Goal: Information Seeking & Learning: Check status

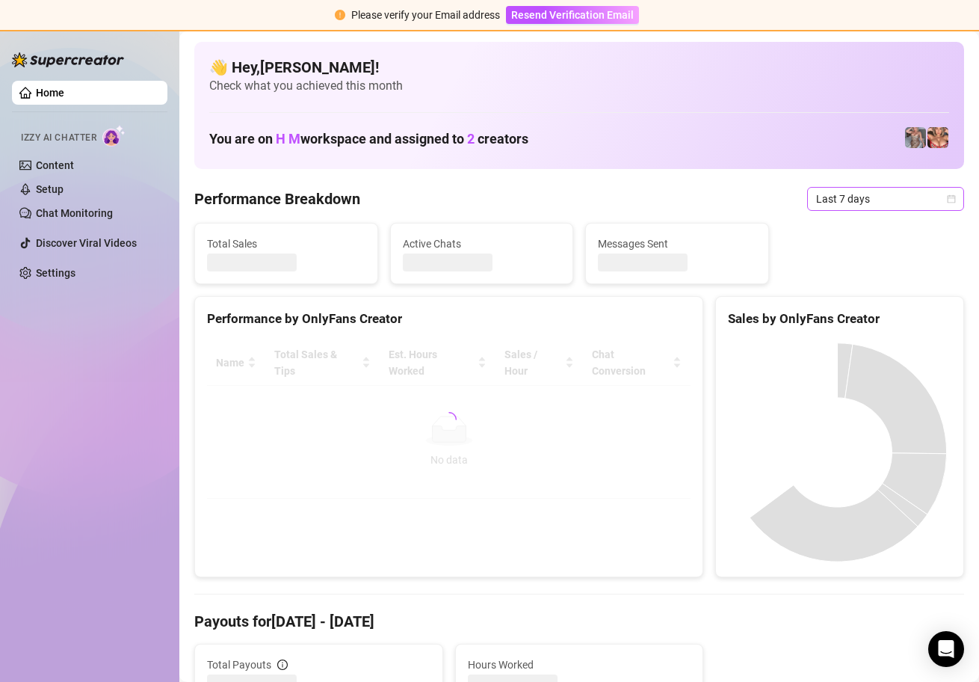
click at [947, 198] on icon "calendar" at bounding box center [951, 198] width 9 height 9
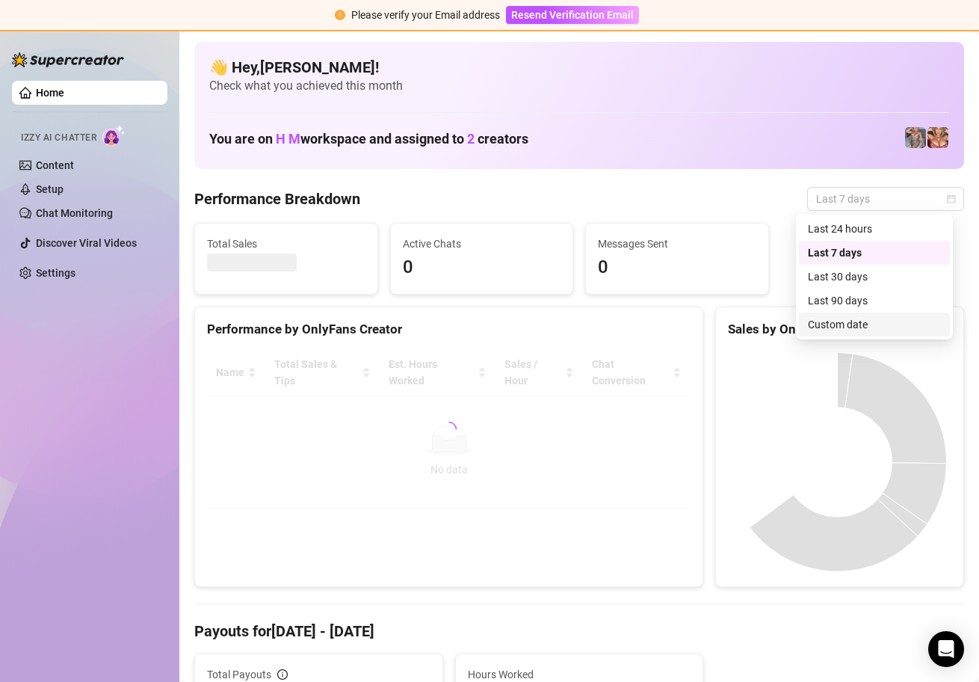
click at [858, 327] on div "Custom date" at bounding box center [874, 324] width 133 height 16
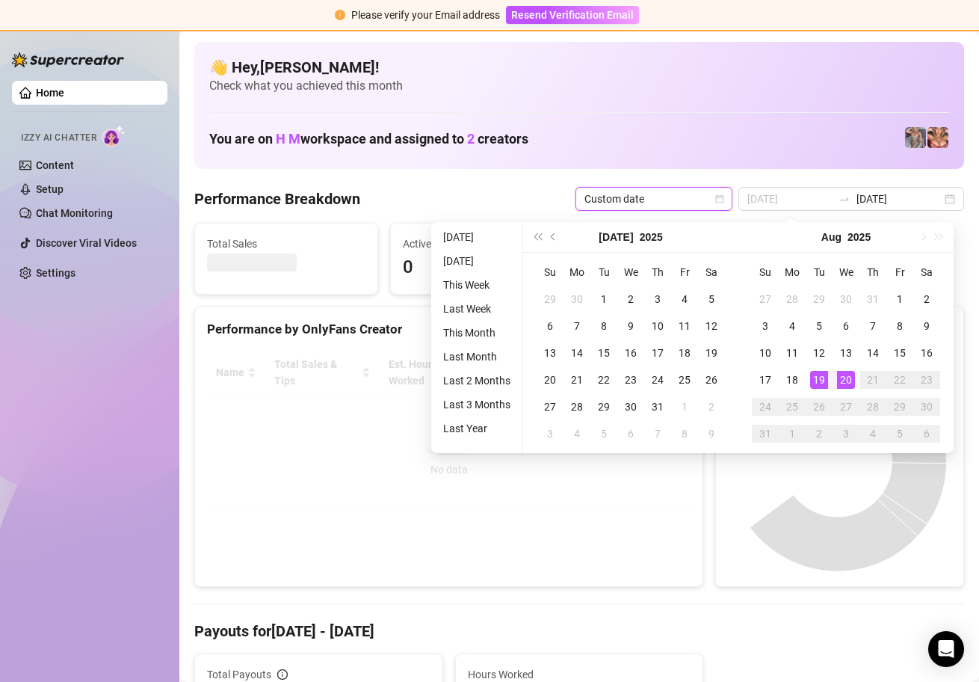
type input "[DATE]"
click at [843, 379] on div "20" at bounding box center [846, 380] width 18 height 18
type input "[DATE]"
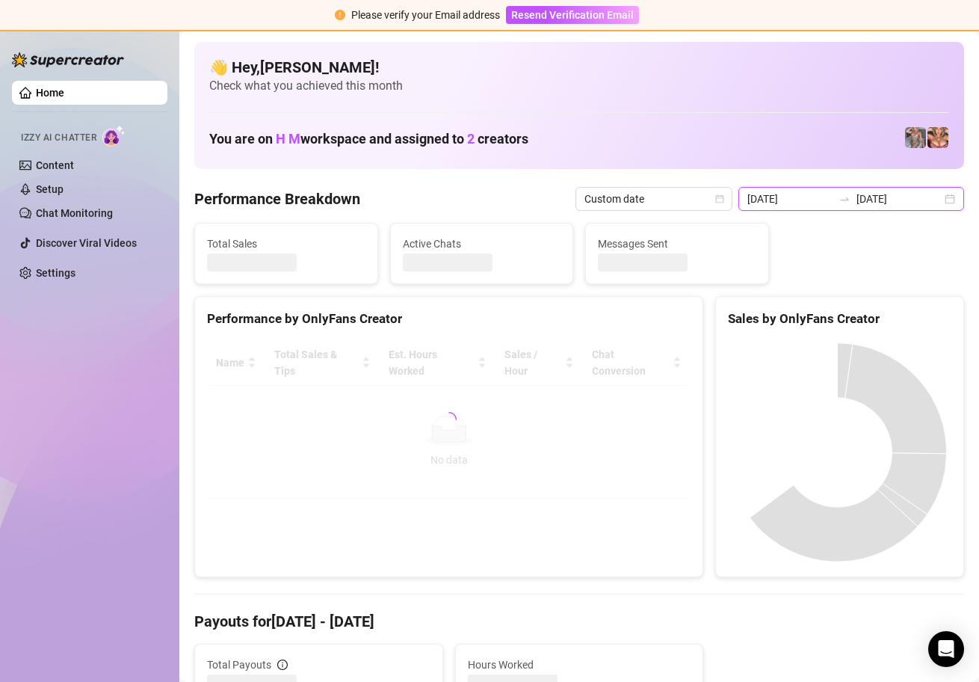
click at [810, 196] on input "[DATE]" at bounding box center [790, 199] width 85 height 16
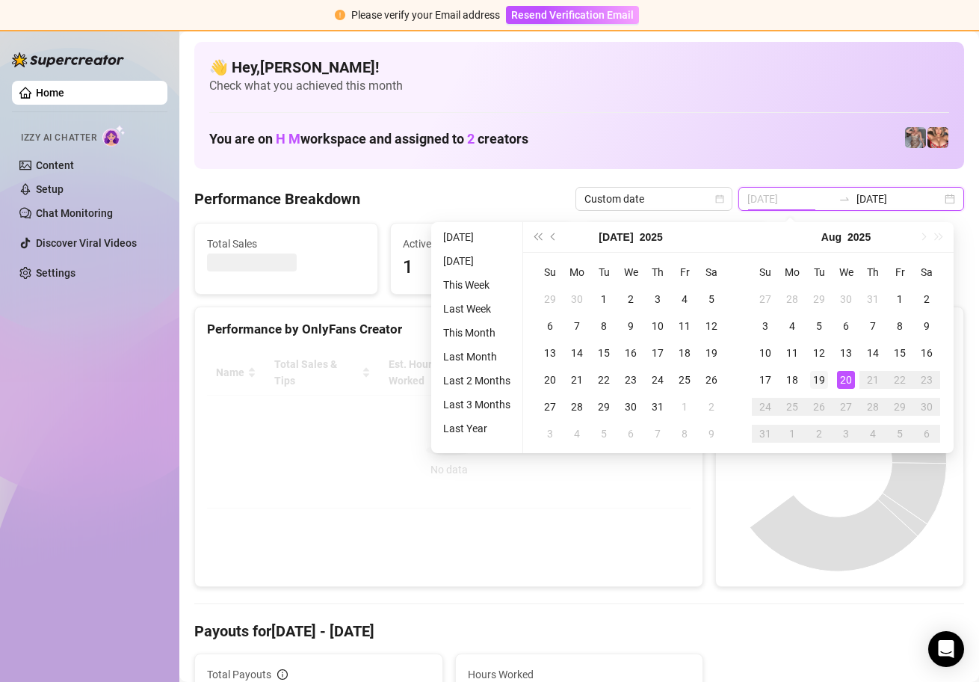
type input "[DATE]"
click at [825, 380] on div "19" at bounding box center [819, 380] width 18 height 18
type input "[DATE]"
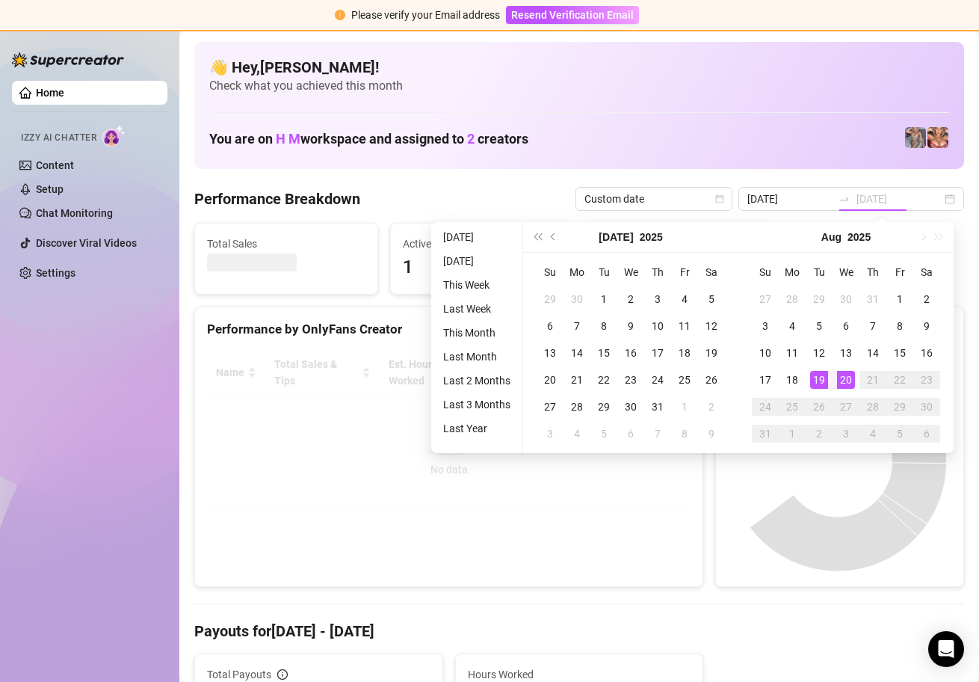
type input "[DATE]"
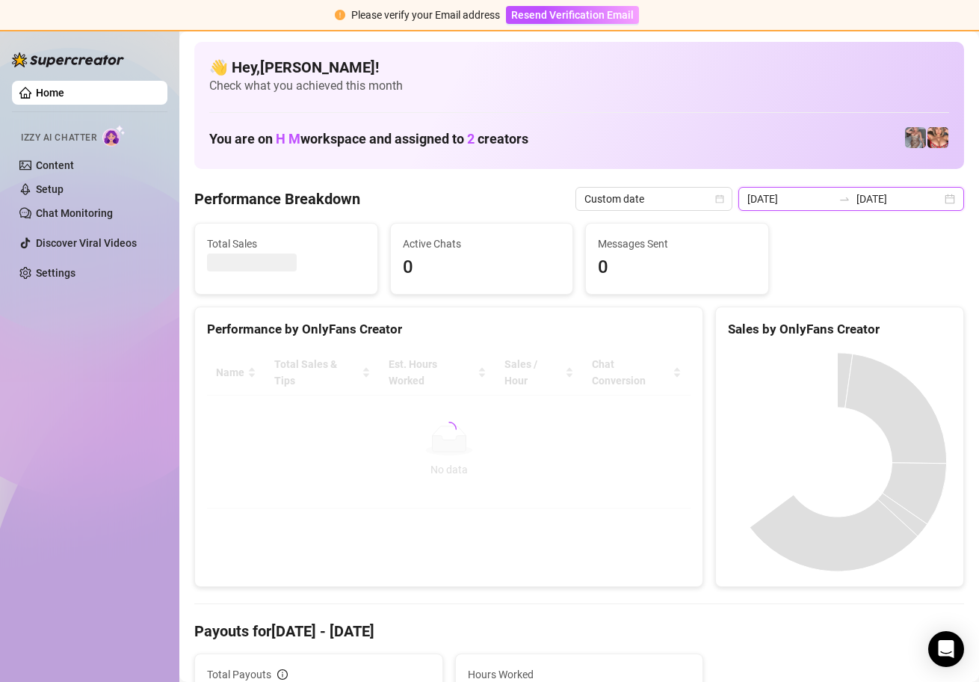
click at [816, 199] on input "[DATE]" at bounding box center [790, 199] width 85 height 16
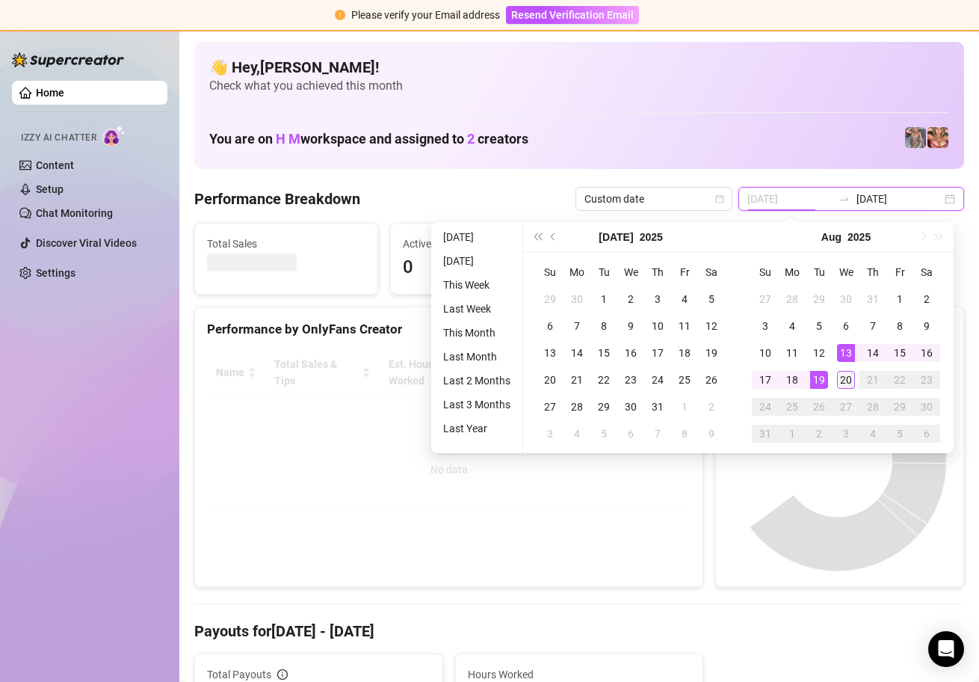
type input "[DATE]"
click at [848, 376] on div "20" at bounding box center [846, 380] width 18 height 18
click at [846, 377] on div "20" at bounding box center [846, 380] width 18 height 18
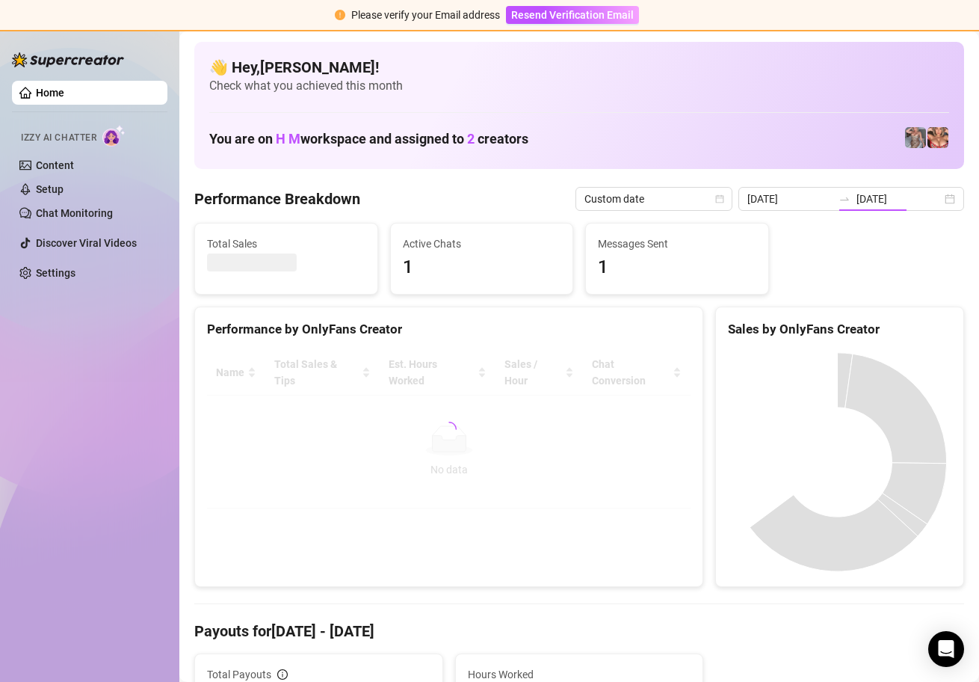
type input "[DATE]"
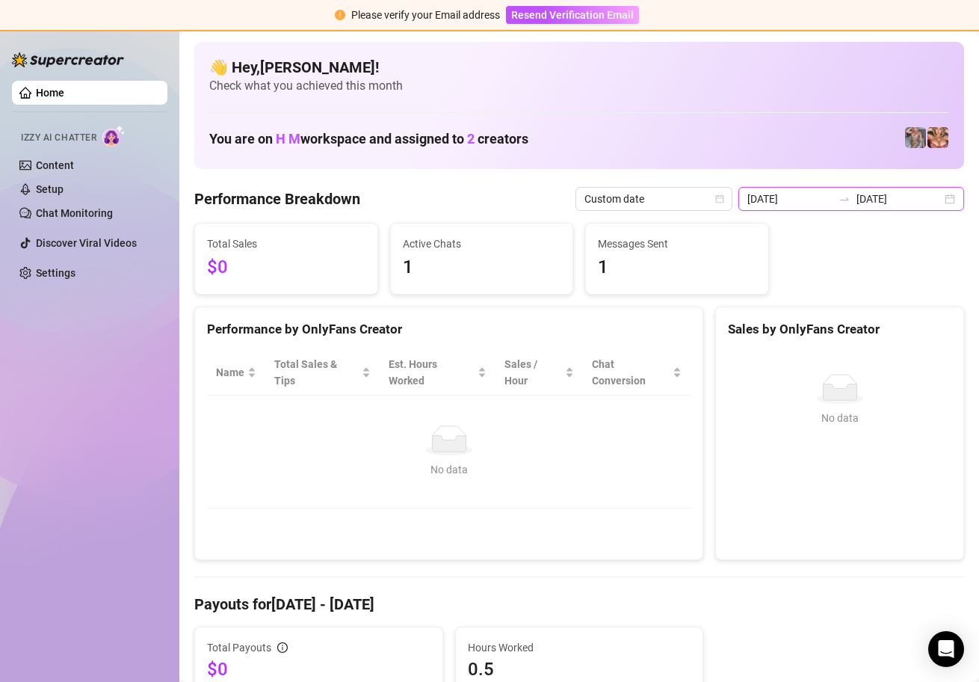
click at [813, 199] on input "[DATE]" at bounding box center [790, 199] width 85 height 16
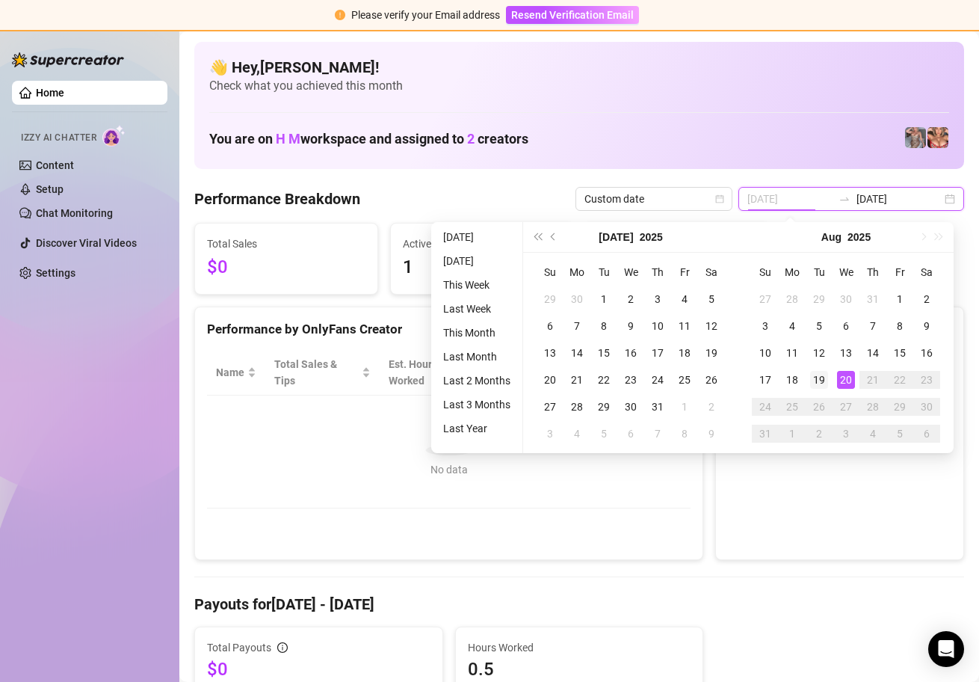
type input "[DATE]"
click at [827, 378] on div "19" at bounding box center [819, 380] width 18 height 18
click at [826, 378] on div "19" at bounding box center [819, 380] width 18 height 18
type input "[DATE]"
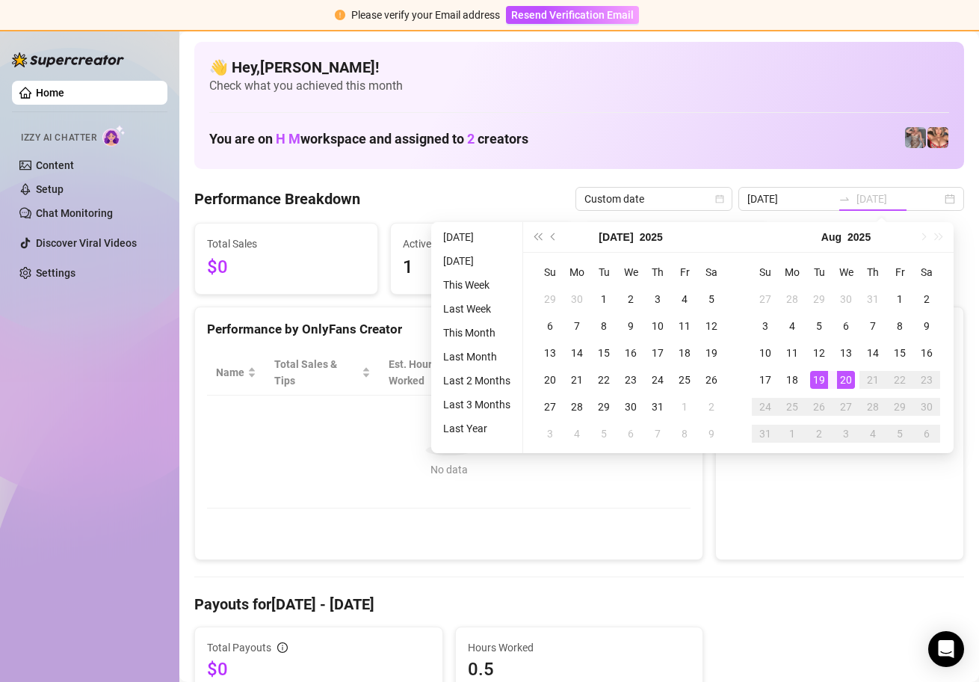
type input "[DATE]"
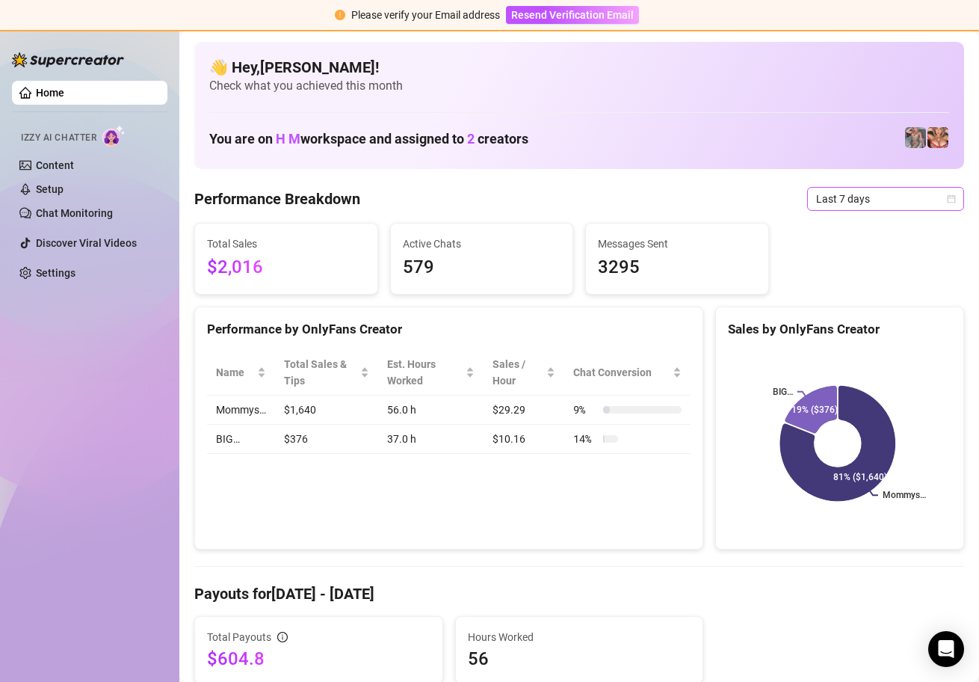
click at [947, 198] on icon "calendar" at bounding box center [951, 198] width 9 height 9
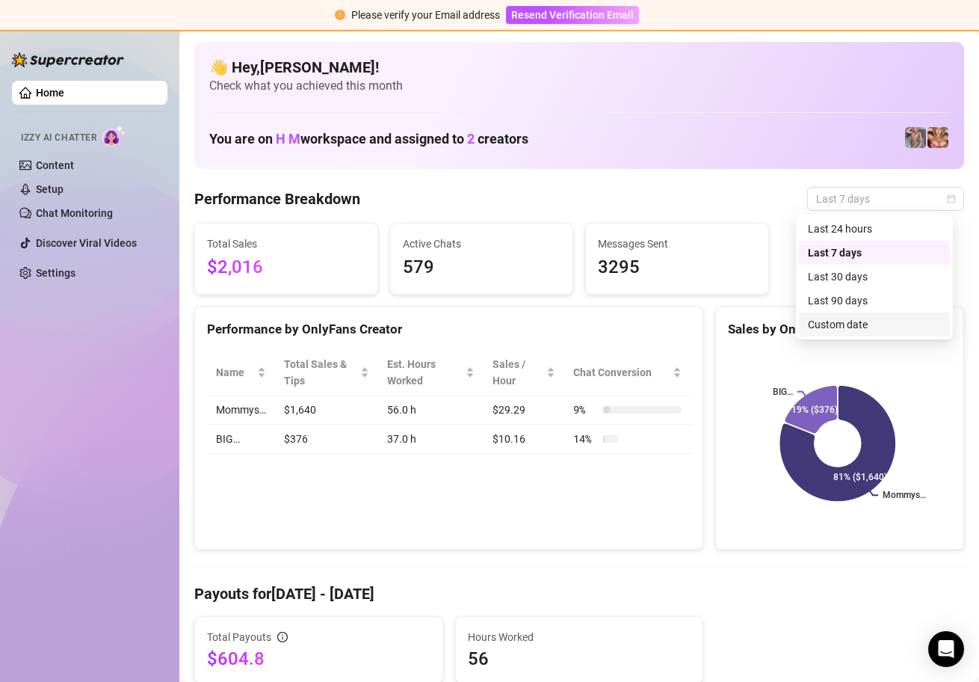
click at [896, 333] on div "Custom date" at bounding box center [874, 325] width 151 height 24
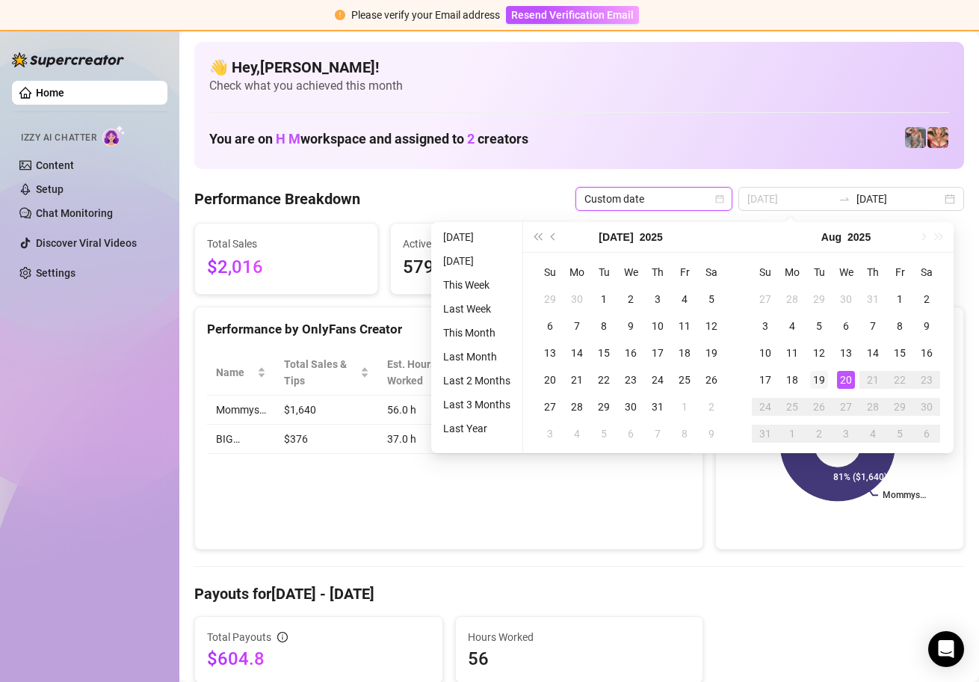
type input "[DATE]"
click at [819, 378] on div "19" at bounding box center [819, 380] width 18 height 18
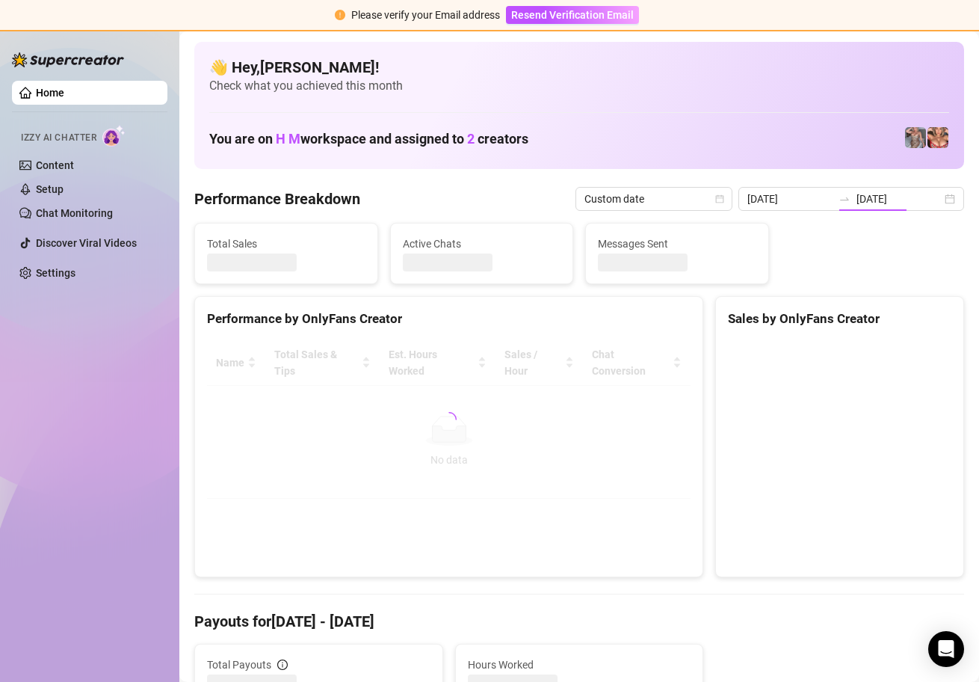
type input "[DATE]"
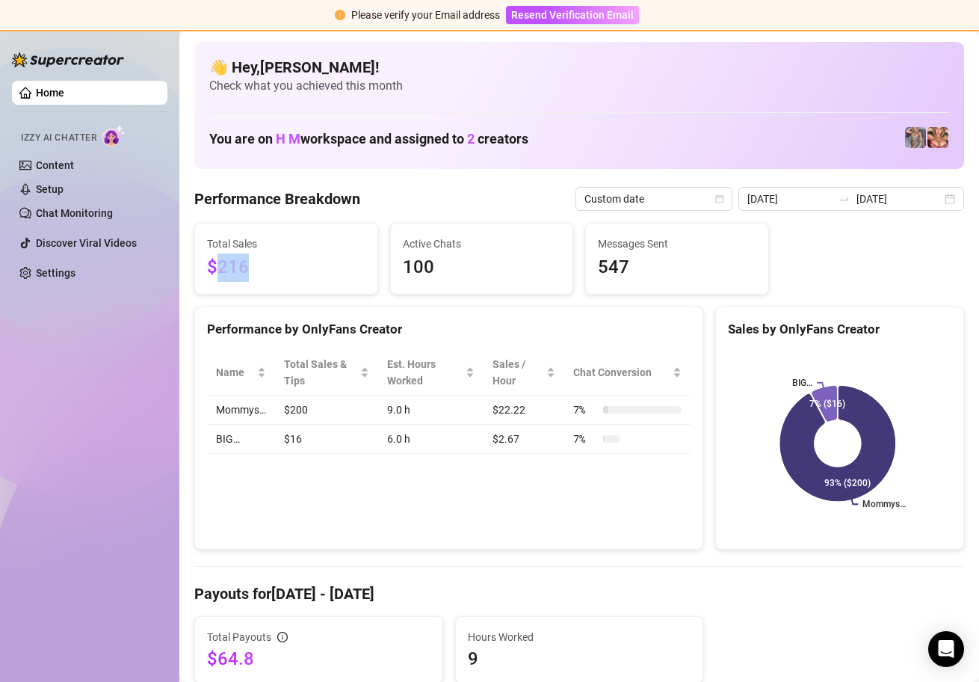
drag, startPoint x: 247, startPoint y: 268, endPoint x: 221, endPoint y: 268, distance: 26.2
click at [221, 268] on span "$216" at bounding box center [286, 267] width 158 height 28
click at [271, 268] on span "$216" at bounding box center [286, 267] width 158 height 28
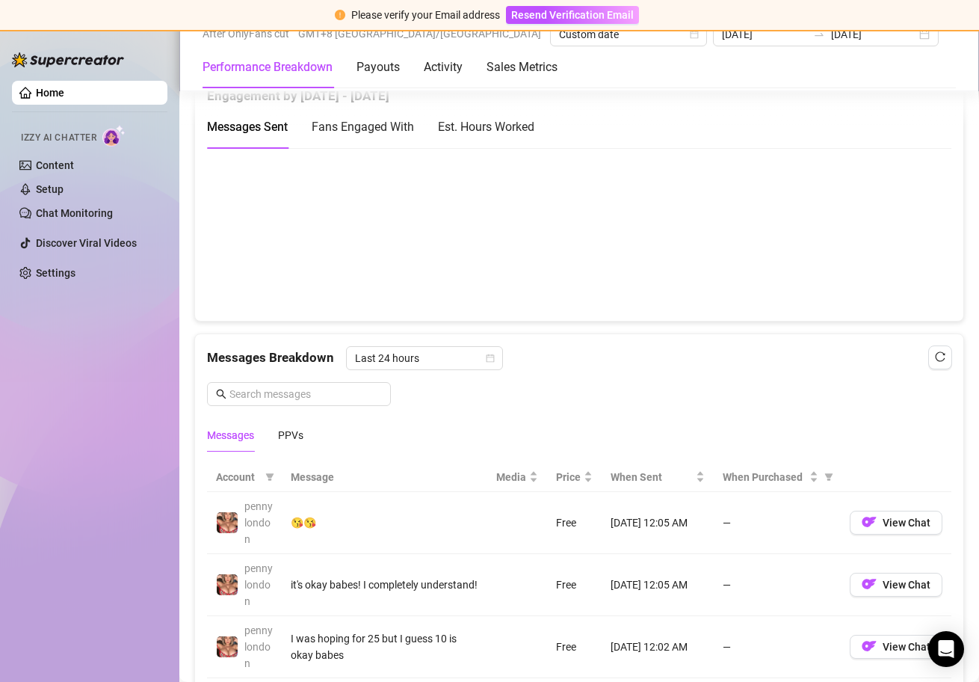
scroll to position [1151, 0]
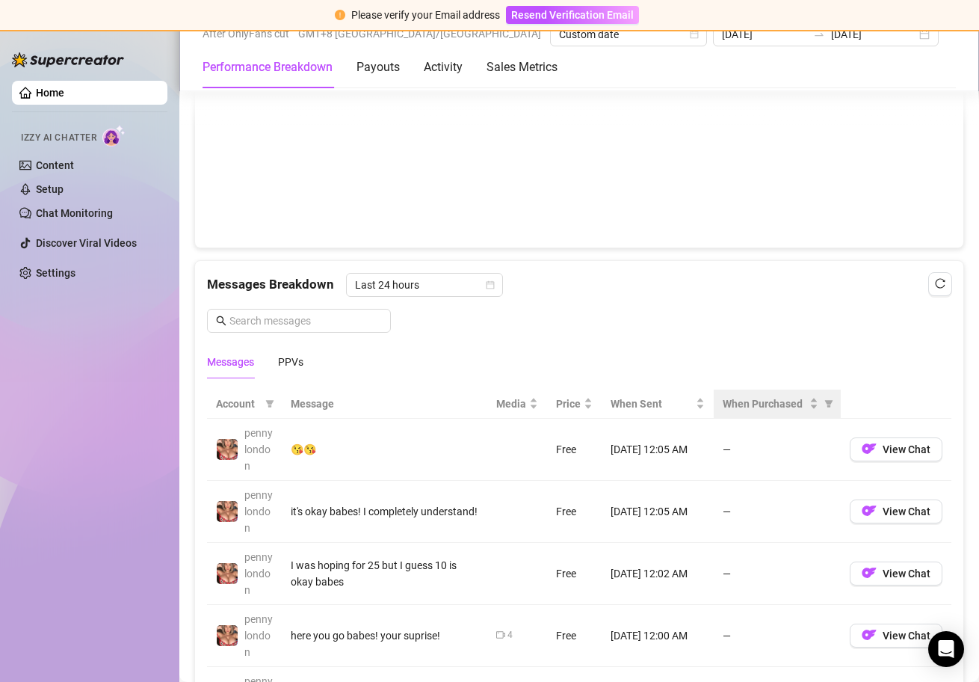
click at [809, 403] on div "When Purchased" at bounding box center [777, 403] width 109 height 16
click at [804, 405] on div "When Purchased" at bounding box center [771, 403] width 96 height 16
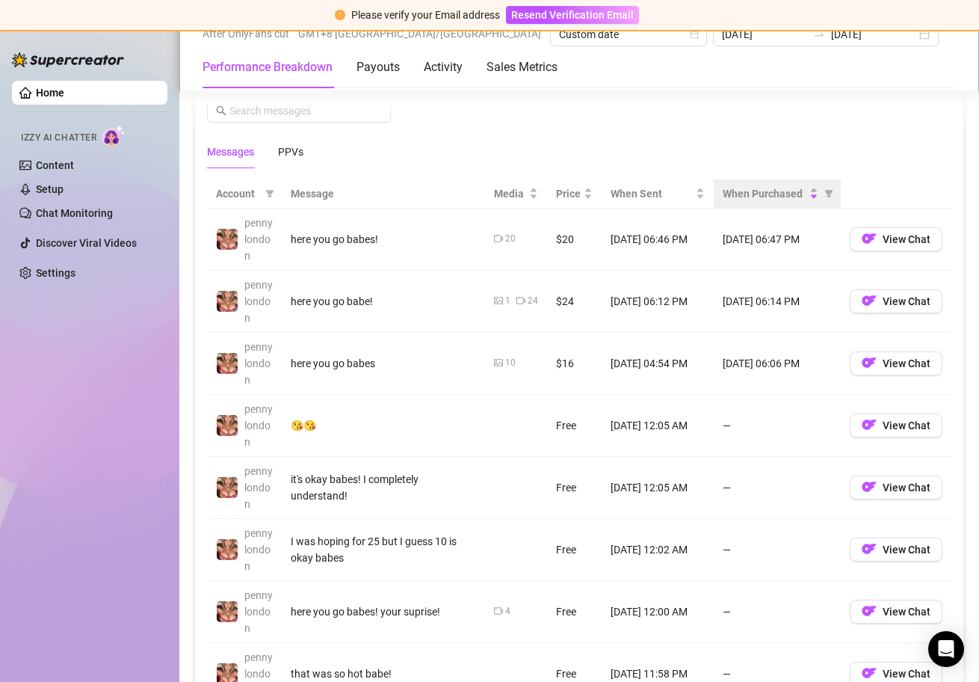
scroll to position [1392, 0]
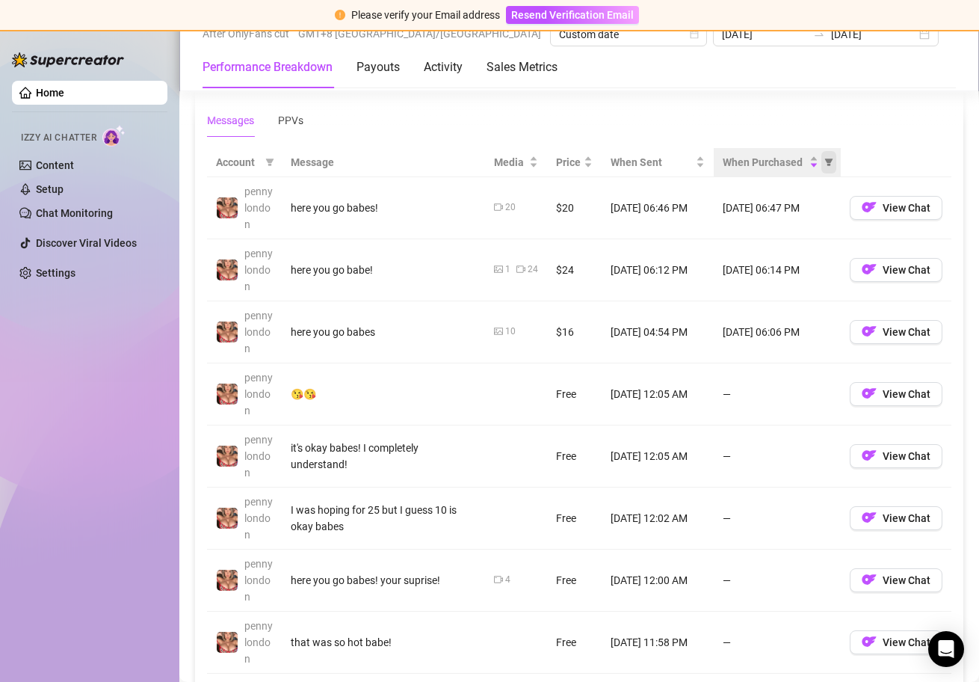
click at [825, 164] on icon "filter" at bounding box center [829, 161] width 8 height 7
click at [792, 216] on span "Purchased" at bounding box center [770, 215] width 50 height 12
radio input "true"
click at [807, 268] on span "OK" at bounding box center [808, 269] width 14 height 12
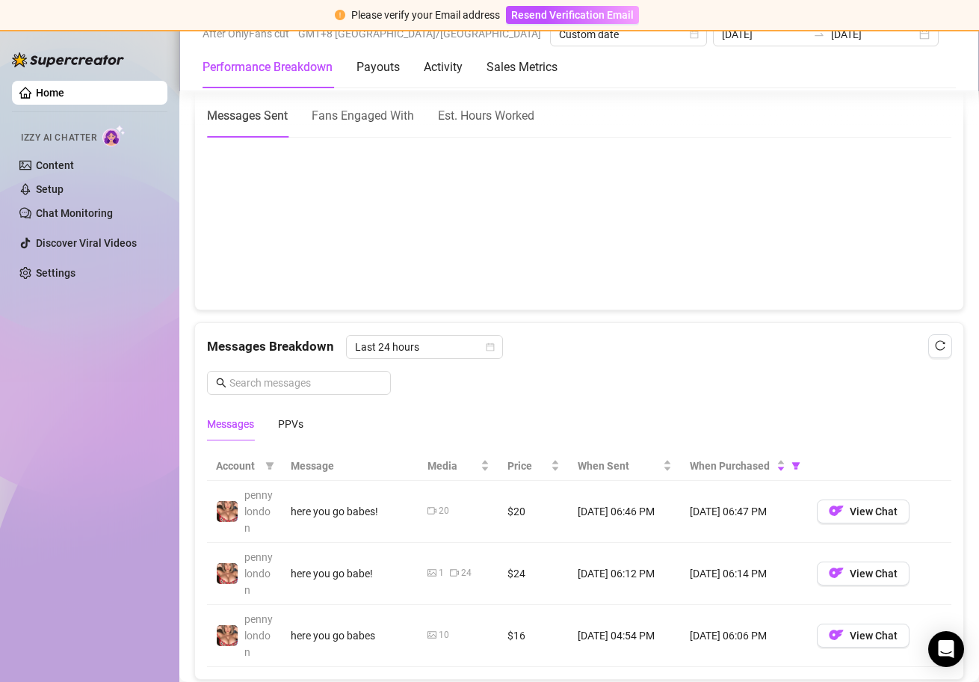
scroll to position [1185, 0]
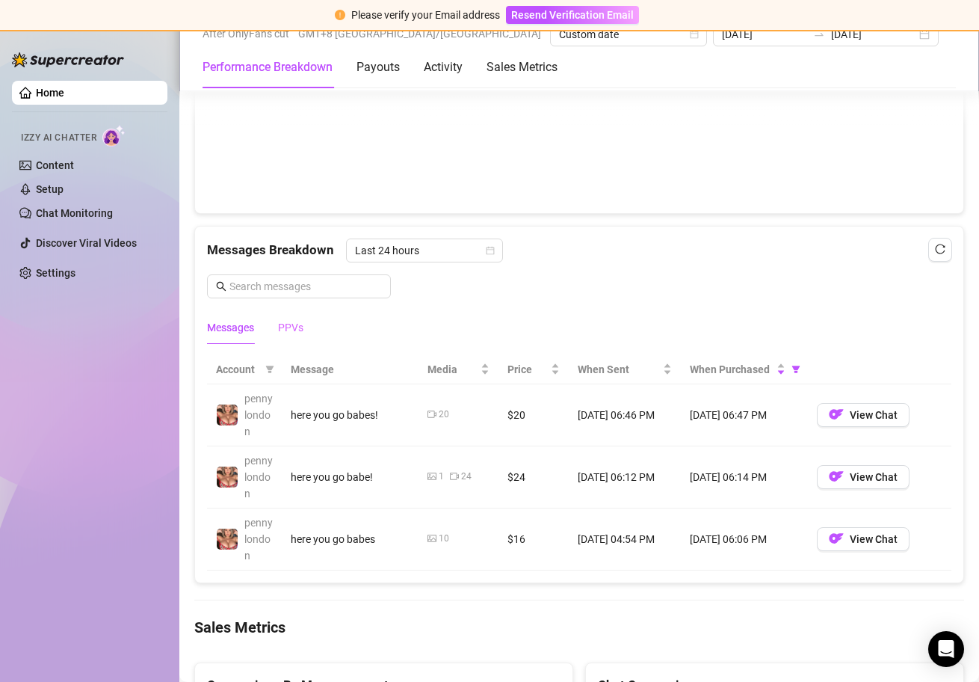
click at [289, 316] on div "PPVs" at bounding box center [290, 327] width 25 height 34
click at [252, 327] on div "Messages" at bounding box center [230, 327] width 47 height 16
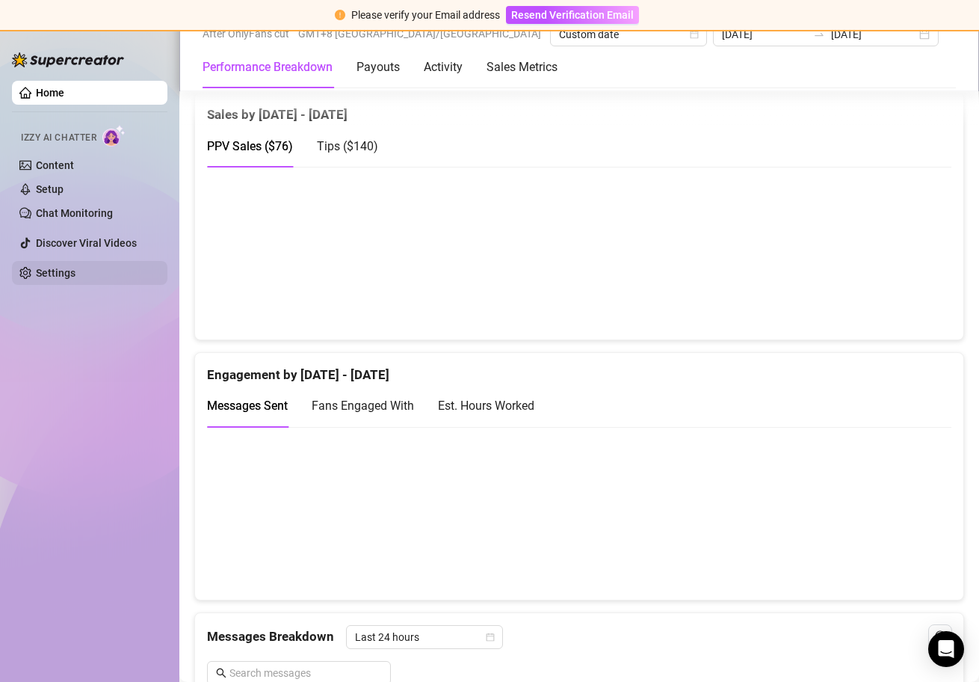
scroll to position [1260, 0]
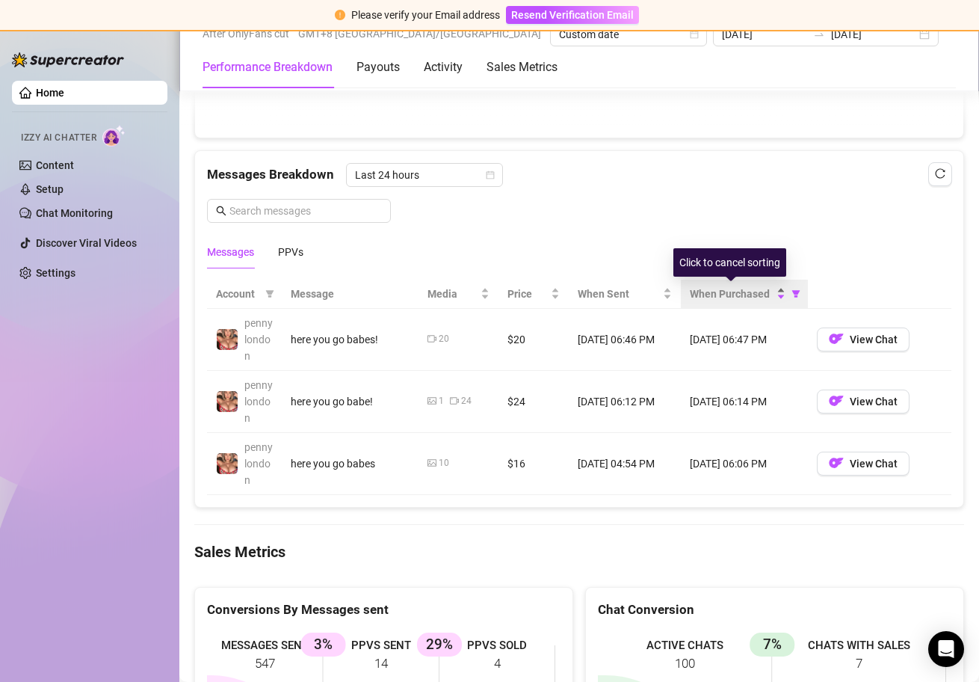
click at [775, 292] on div "When Purchased" at bounding box center [738, 294] width 96 height 16
click at [775, 300] on div "When Purchased" at bounding box center [738, 294] width 96 height 16
click at [776, 300] on div "When Purchased" at bounding box center [738, 294] width 96 height 16
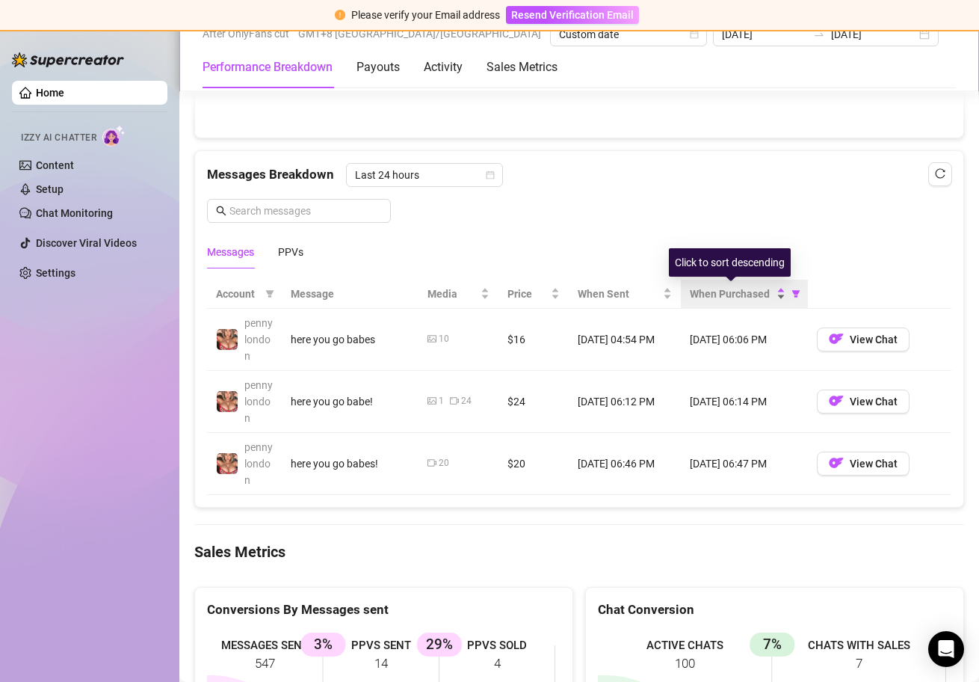
click at [776, 300] on div "When Purchased" at bounding box center [738, 294] width 96 height 16
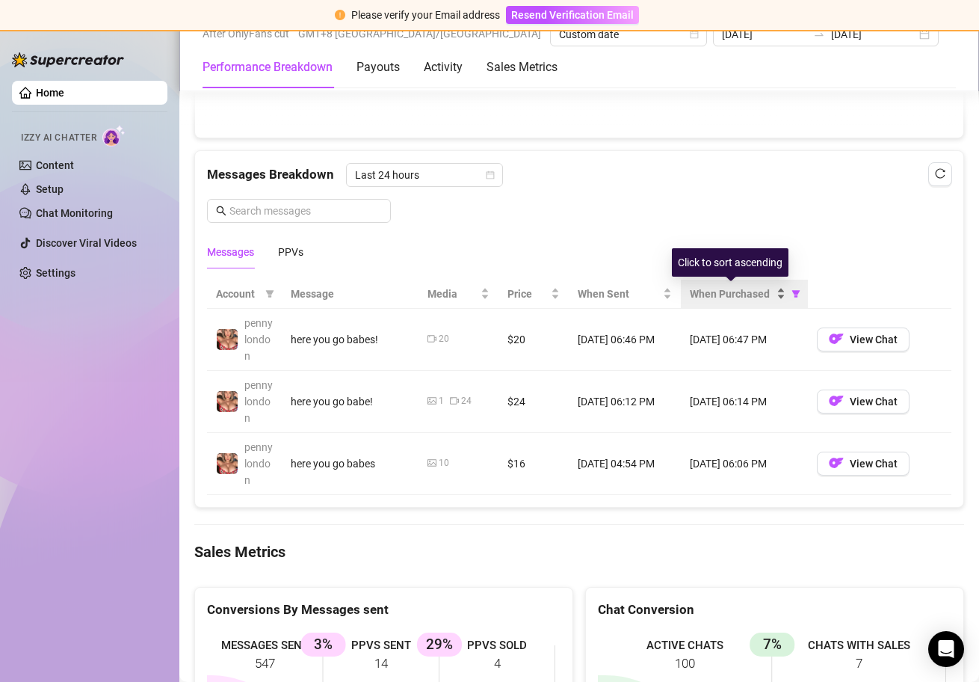
click at [777, 298] on div "When Purchased" at bounding box center [738, 294] width 96 height 16
click at [776, 298] on div "When Purchased" at bounding box center [738, 294] width 96 height 16
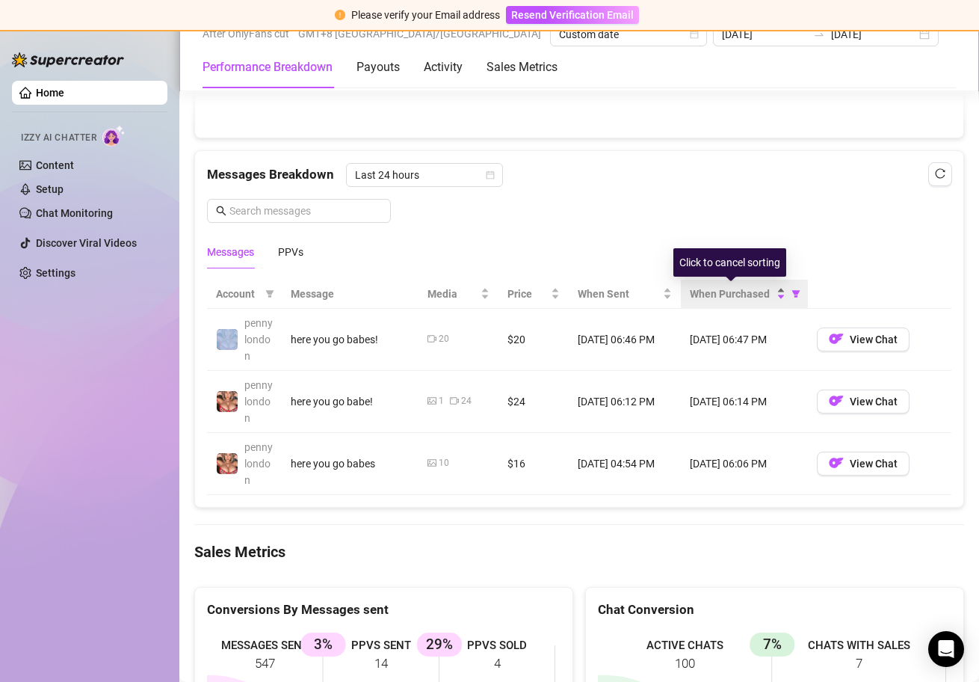
click at [776, 298] on div "When Purchased" at bounding box center [738, 294] width 96 height 16
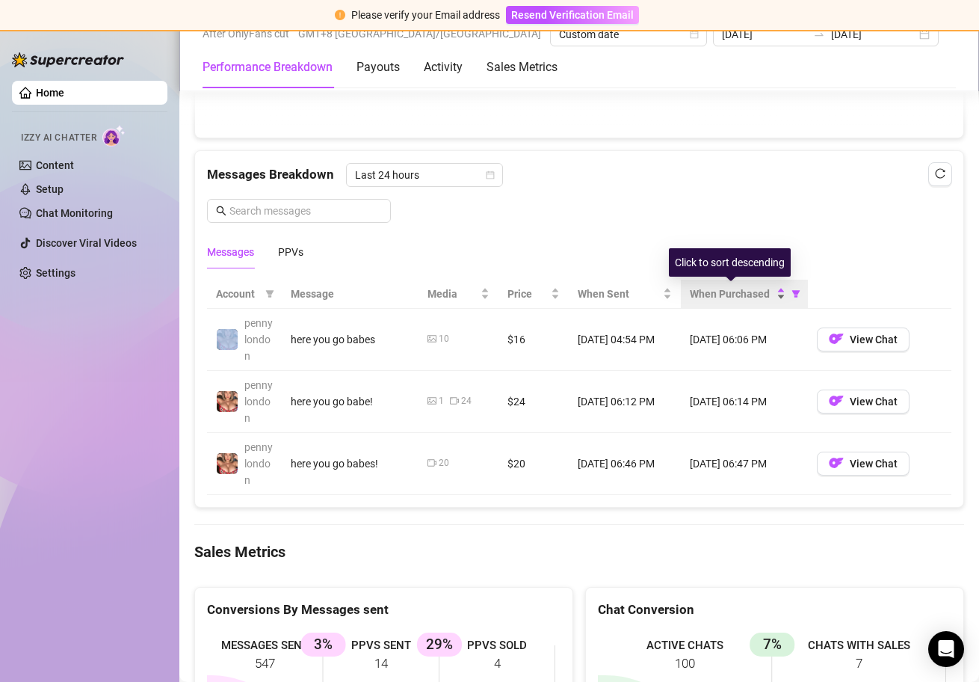
click at [776, 298] on div "When Purchased" at bounding box center [738, 294] width 96 height 16
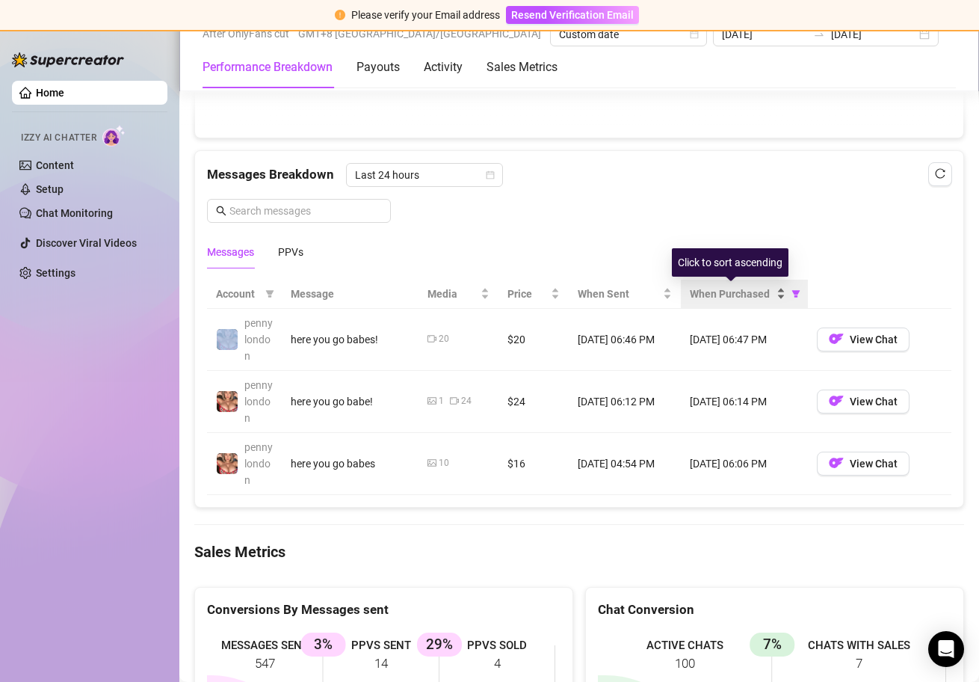
click at [776, 298] on div "When Purchased" at bounding box center [738, 294] width 96 height 16
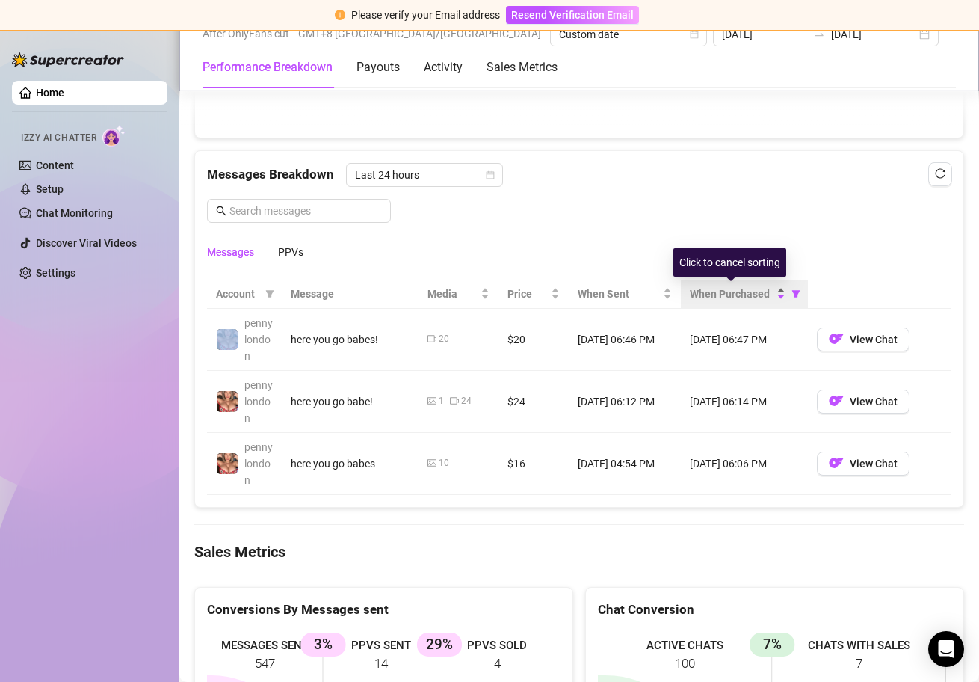
click at [776, 298] on div "When Purchased" at bounding box center [738, 294] width 96 height 16
click at [569, 369] on tbody "pennylondon here you go babes! 20 $20 [DATE] 06:46 PM [DATE] 06:47 PM View Chat…" at bounding box center [579, 402] width 745 height 186
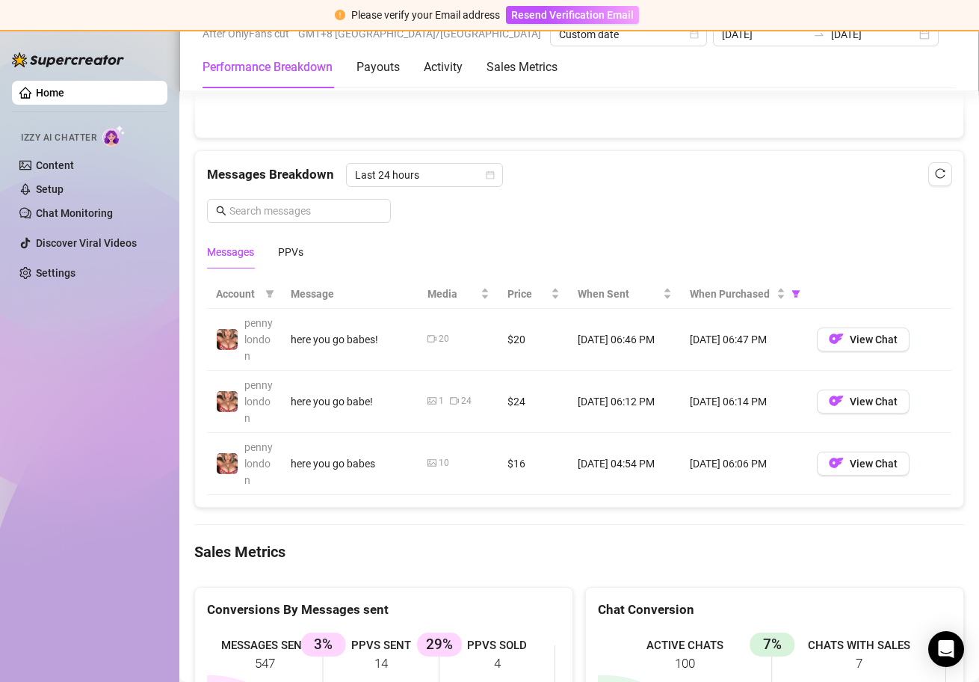
click at [558, 406] on td "$24" at bounding box center [534, 402] width 70 height 62
click at [541, 453] on td "$16" at bounding box center [534, 464] width 70 height 62
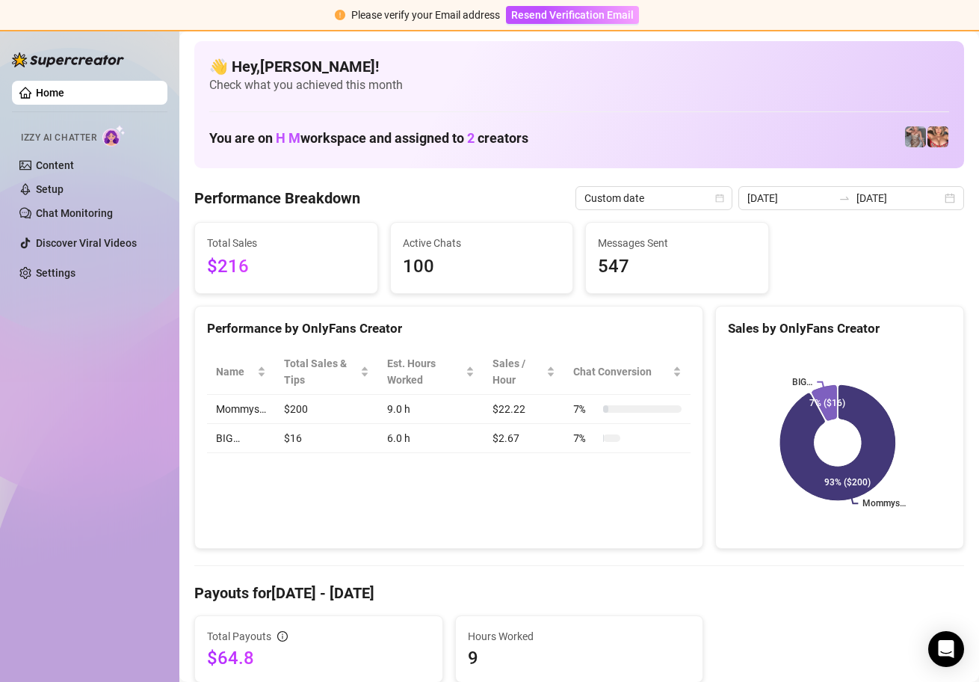
scroll to position [0, 0]
drag, startPoint x: 247, startPoint y: 264, endPoint x: 220, endPoint y: 262, distance: 27.0
click at [220, 262] on span "$216" at bounding box center [286, 267] width 158 height 28
click at [230, 265] on span "$216" at bounding box center [286, 267] width 158 height 28
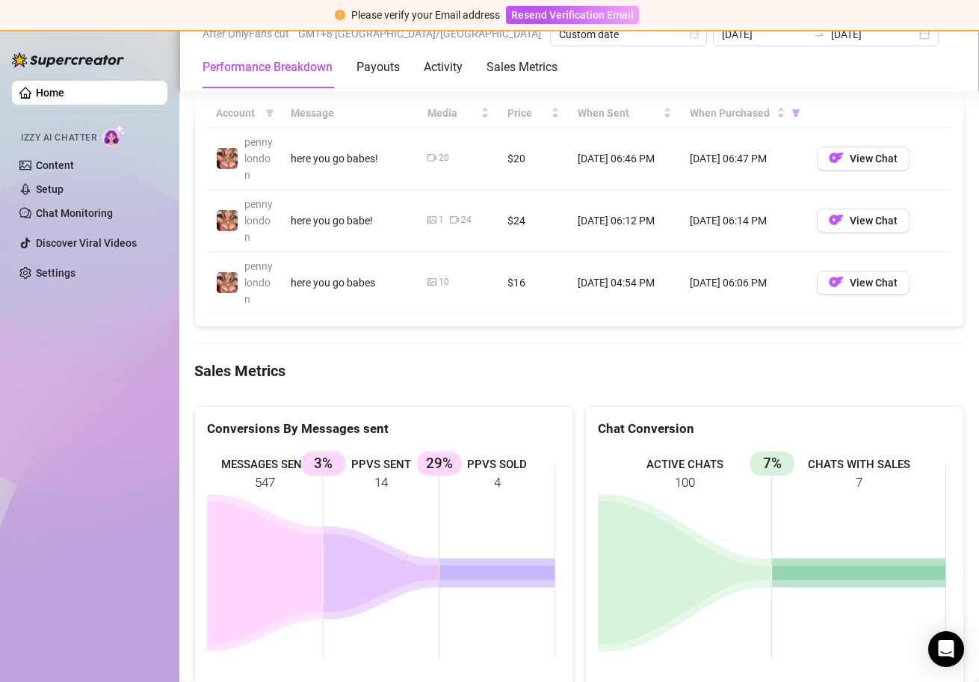
scroll to position [1228, 0]
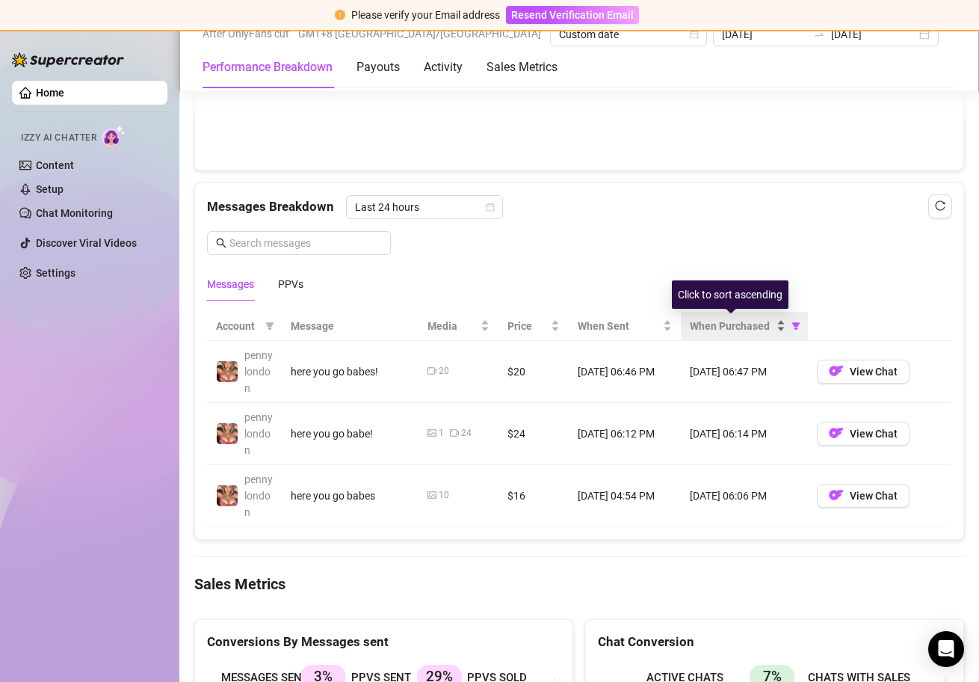
click at [773, 325] on div "When Purchased" at bounding box center [738, 326] width 96 height 16
click at [773, 330] on div "When Purchased" at bounding box center [738, 326] width 96 height 16
click at [769, 325] on div "When Purchased" at bounding box center [738, 326] width 96 height 16
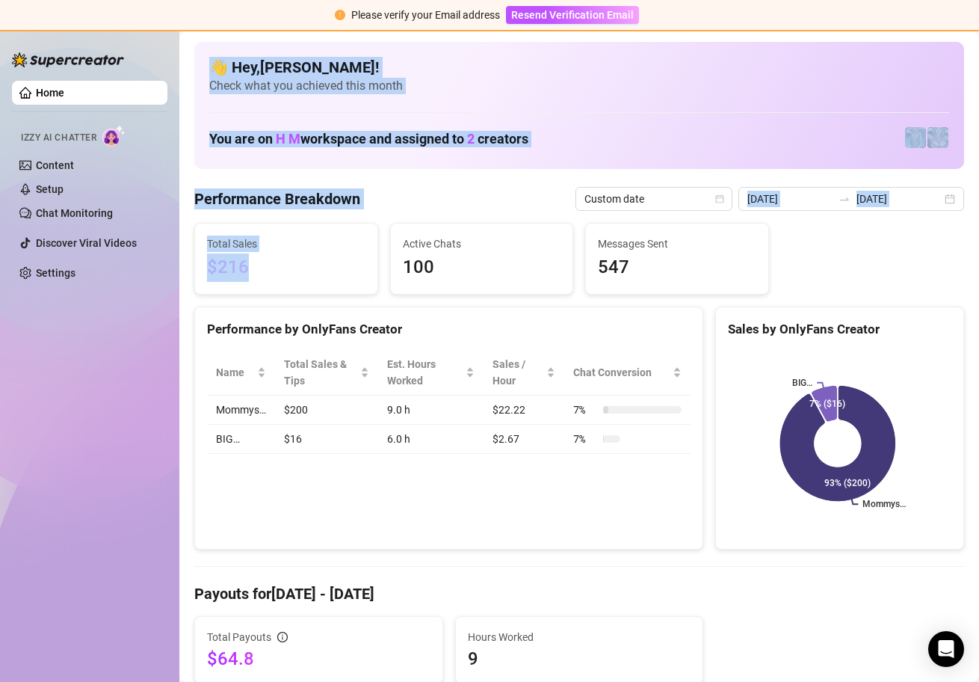
drag, startPoint x: 232, startPoint y: 266, endPoint x: 168, endPoint y: 266, distance: 63.5
click at [168, 266] on div "Home Izzy AI Chatter Content Setup Chat Monitoring Discover Viral Videos Settin…" at bounding box center [489, 356] width 979 height 650
click at [342, 259] on span "$216" at bounding box center [286, 267] width 158 height 28
